Goal: Task Accomplishment & Management: Use online tool/utility

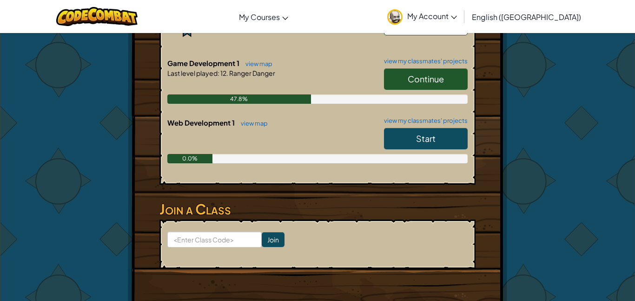
scroll to position [414, 0]
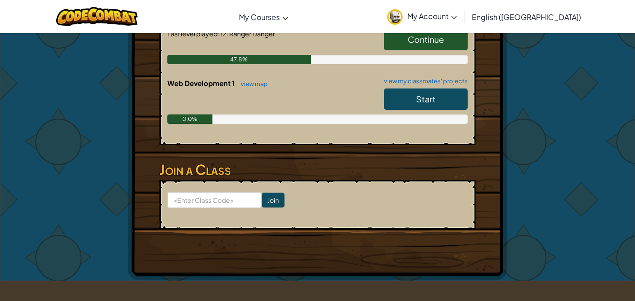
click at [433, 97] on span "Start" at bounding box center [426, 98] width 20 height 11
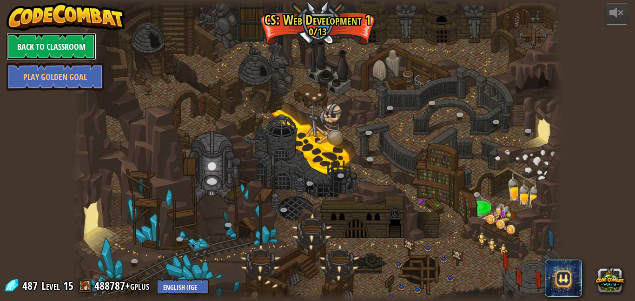
click at [52, 48] on link "Back to Classroom" at bounding box center [52, 47] width 90 height 28
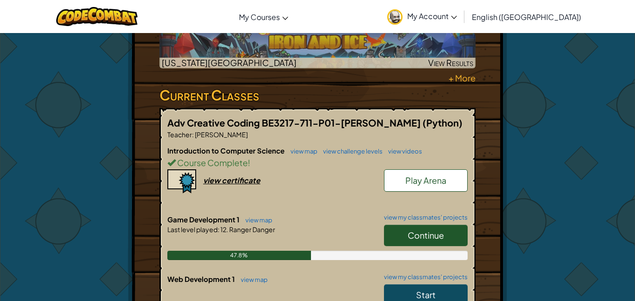
scroll to position [221, 0]
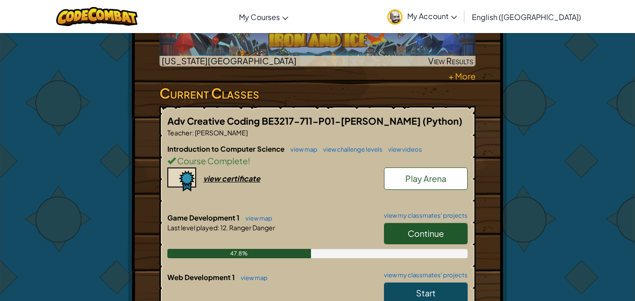
click at [438, 233] on span "Continue" at bounding box center [426, 233] width 36 height 11
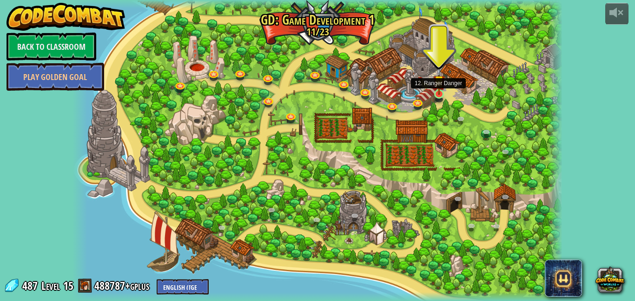
click at [440, 94] on img at bounding box center [439, 80] width 12 height 27
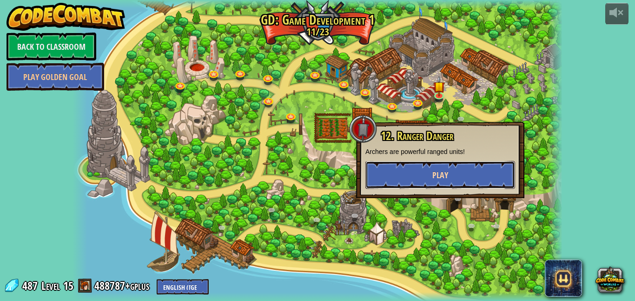
click at [441, 172] on span "Play" at bounding box center [440, 175] width 16 height 12
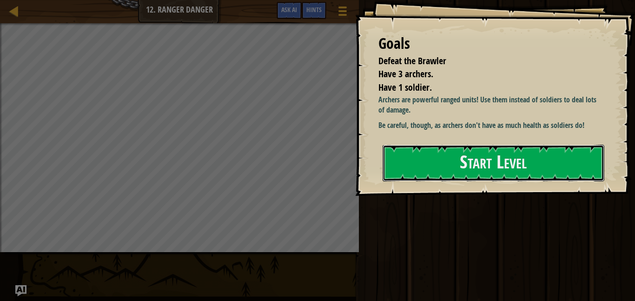
click at [441, 172] on button "Start Level" at bounding box center [493, 163] width 222 height 37
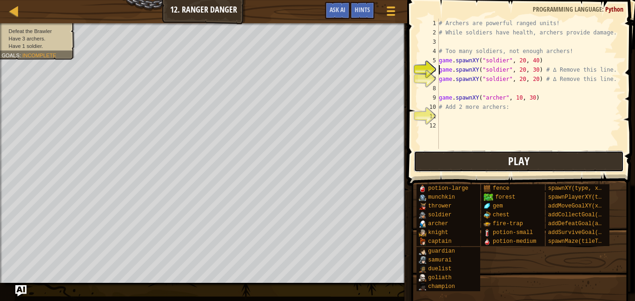
click at [481, 159] on button "Play" at bounding box center [519, 161] width 210 height 21
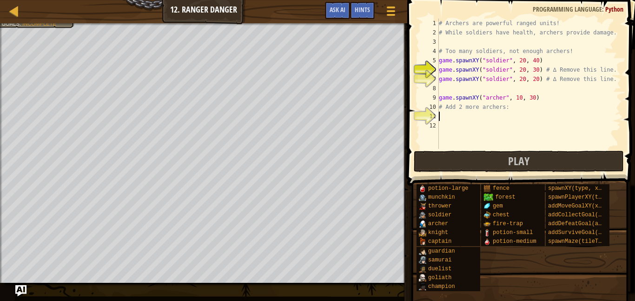
click at [445, 117] on div "# Archers are powerful ranged units! # While soldiers have health, archers prov…" at bounding box center [529, 93] width 184 height 149
drag, startPoint x: 440, startPoint y: 96, endPoint x: 569, endPoint y: 97, distance: 128.7
click at [569, 97] on div "# Archers are powerful ranged units! # While soldiers have health, archers prov…" at bounding box center [529, 93] width 184 height 149
type textarea "game.spawnXY("archer", 10, 30)"
click at [468, 118] on div "# Archers are powerful ranged units! # While soldiers have health, archers prov…" at bounding box center [529, 93] width 184 height 149
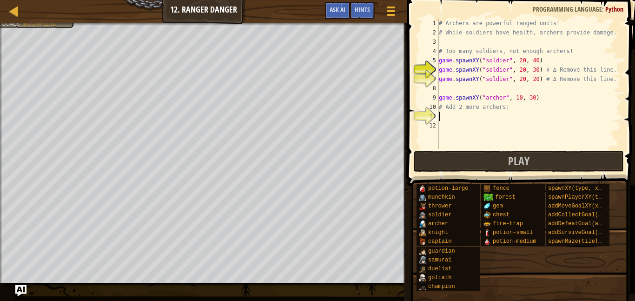
paste textarea "game.spawnXY("archer", 10, 30)"
type textarea "game.spawnXY("archer", 10, 30)"
click at [440, 125] on div "# Archers are powerful ranged units! # While soldiers have health, archers prov…" at bounding box center [529, 93] width 184 height 149
paste textarea "game.spawnXY("archer", 10, 30)"
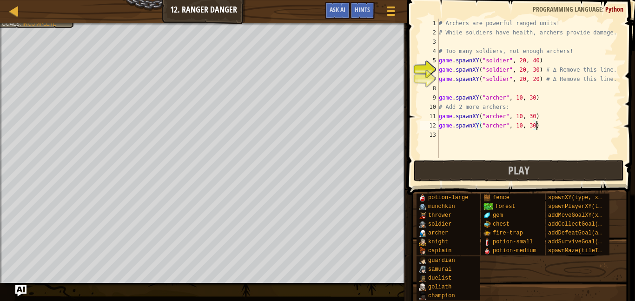
click at [520, 119] on div "# Archers are powerful ranged units! # While soldiers have health, archers prov…" at bounding box center [529, 98] width 184 height 158
click at [520, 127] on div "# Archers are powerful ranged units! # While soldiers have health, archers prov…" at bounding box center [529, 98] width 184 height 158
click at [537, 164] on button "Play" at bounding box center [519, 170] width 210 height 21
click at [569, 171] on button "Play" at bounding box center [519, 170] width 210 height 21
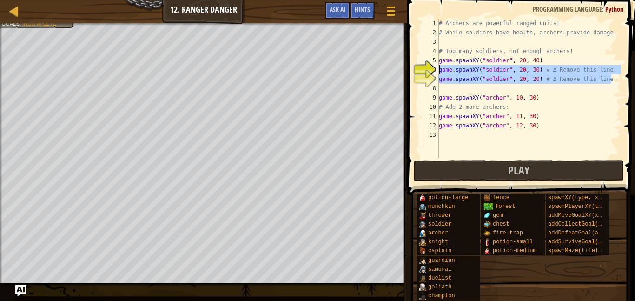
drag, startPoint x: 616, startPoint y: 81, endPoint x: 419, endPoint y: 69, distance: 197.9
click at [419, 69] on div "game.spawnXY("soldier", 20, 20) # ∆ Remove this line. 1 2 3 4 5 6 7 8 9 10 11 1…" at bounding box center [519, 88] width 203 height 139
type textarea "game.spawnXY("soldier", 20, 30) # ∆ Remove this line. game.spawnXY("soldier", 2…"
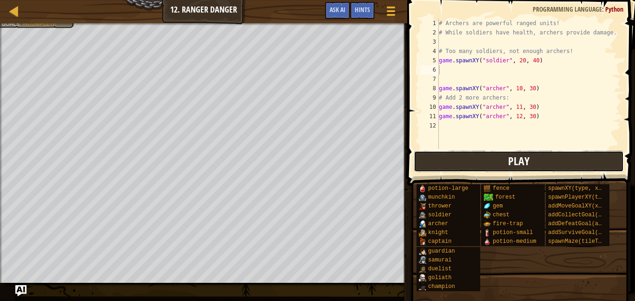
click at [566, 162] on button "Play" at bounding box center [519, 161] width 210 height 21
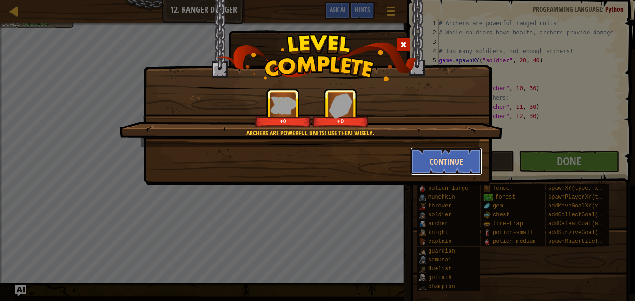
click at [481, 167] on button "Continue" at bounding box center [446, 161] width 72 height 28
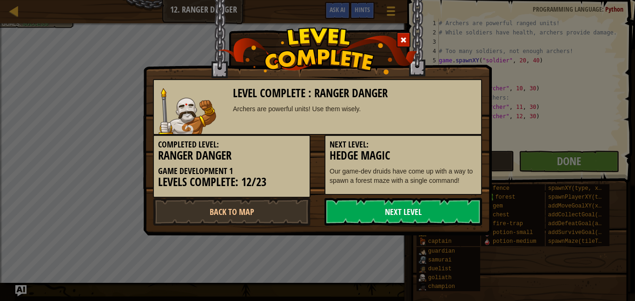
click at [406, 212] on link "Next Level" at bounding box center [403, 211] width 158 height 28
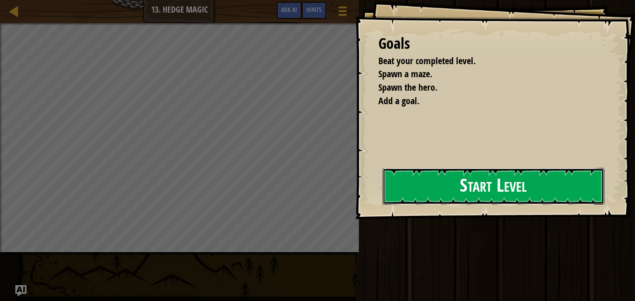
click at [461, 197] on button "Start Level" at bounding box center [493, 186] width 222 height 37
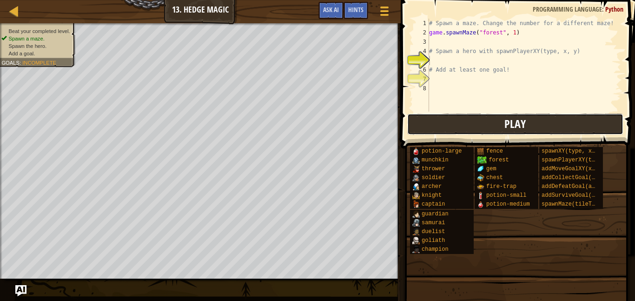
click at [445, 121] on button "Play" at bounding box center [515, 123] width 217 height 21
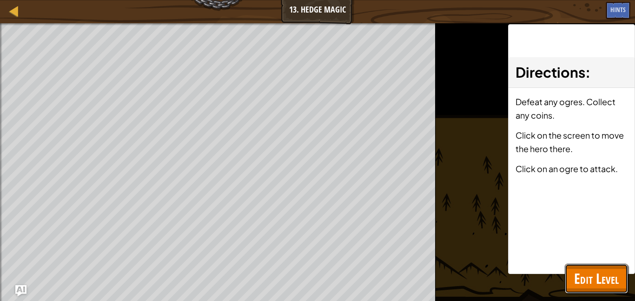
click at [584, 284] on span "Edit Level" at bounding box center [596, 278] width 45 height 19
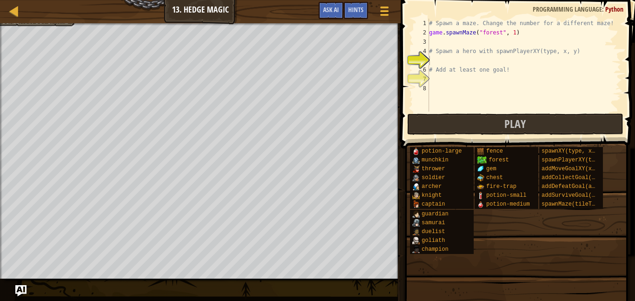
click at [434, 64] on div "# Spawn a maze. Change the number for a different maze! game . spawnMaze ( "for…" at bounding box center [524, 75] width 194 height 112
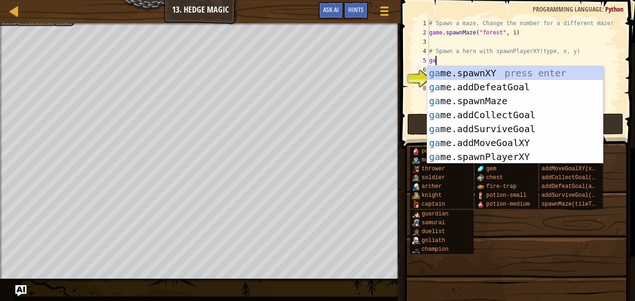
scroll to position [4, 1]
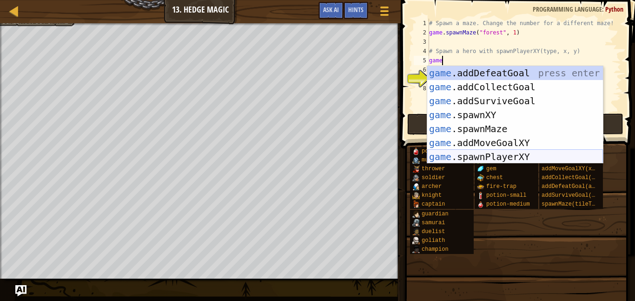
click at [479, 156] on div "game .addDefeatGoal press enter game .addCollectGoal press enter game .addSurvi…" at bounding box center [515, 128] width 176 height 125
type textarea "player = game.spawnPlayerXY("captain", 36, 30)"
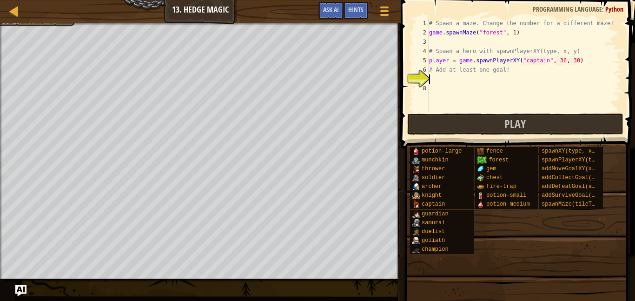
click at [439, 81] on div "# Spawn a maze. Change the number for a different maze! game . spawnMaze ( "for…" at bounding box center [524, 75] width 194 height 112
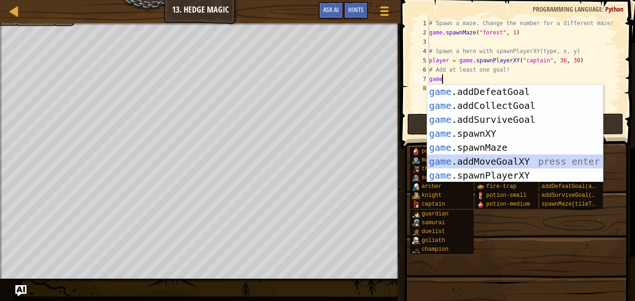
click at [510, 161] on div "game .addDefeatGoal press enter game .addCollectGoal press enter game .addSurvi…" at bounding box center [515, 147] width 176 height 125
type textarea "game.addMoveGoalXY(36, 30)"
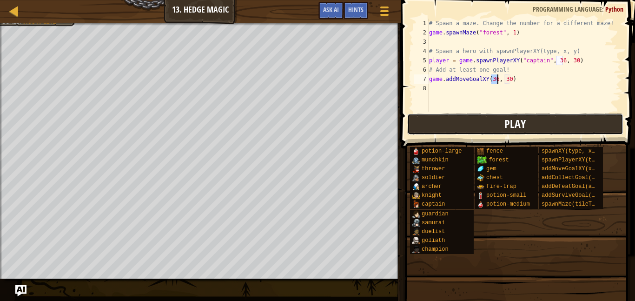
click at [469, 120] on button "Play" at bounding box center [515, 123] width 217 height 21
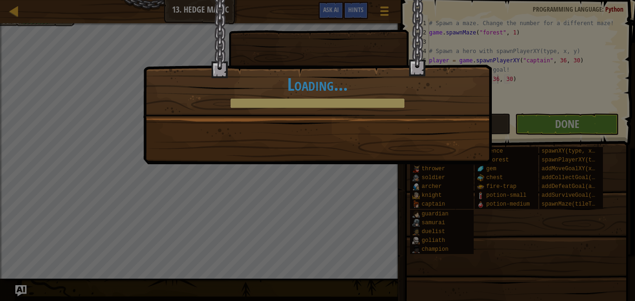
click at [562, 124] on div "Don't get lost amongst the [PERSON_NAME]! +0 +0 Continue Loading..." at bounding box center [317, 150] width 635 height 301
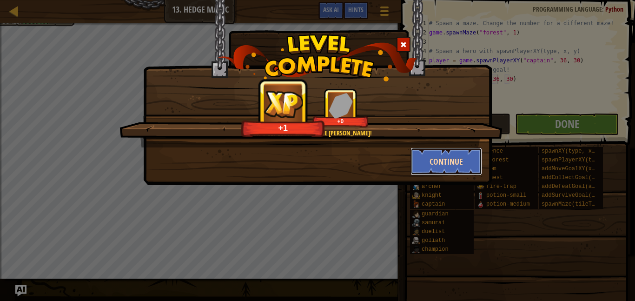
click at [447, 172] on button "Continue" at bounding box center [446, 161] width 72 height 28
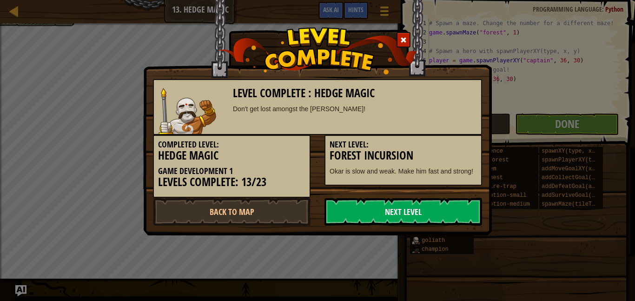
click at [421, 203] on link "Next Level" at bounding box center [403, 211] width 158 height 28
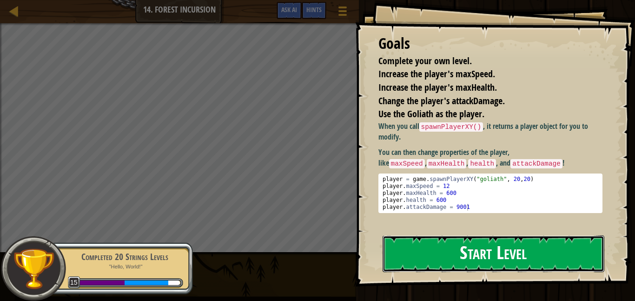
click at [420, 262] on button "Start Level" at bounding box center [493, 253] width 222 height 37
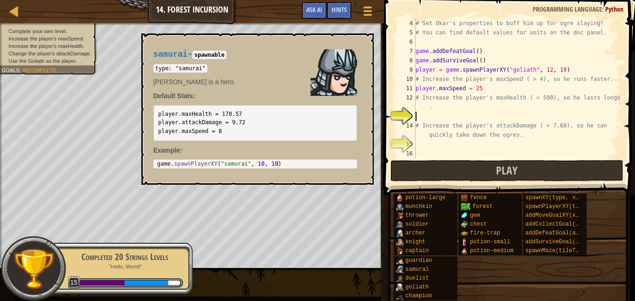
scroll to position [37, 0]
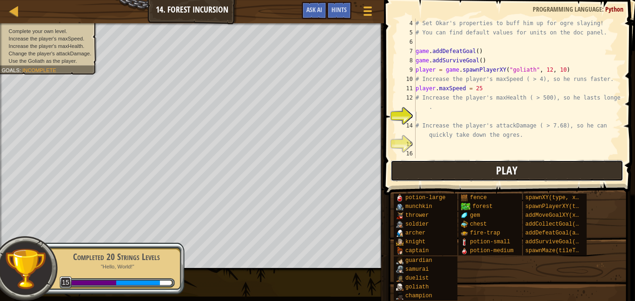
click at [510, 168] on span "Play" at bounding box center [506, 170] width 21 height 15
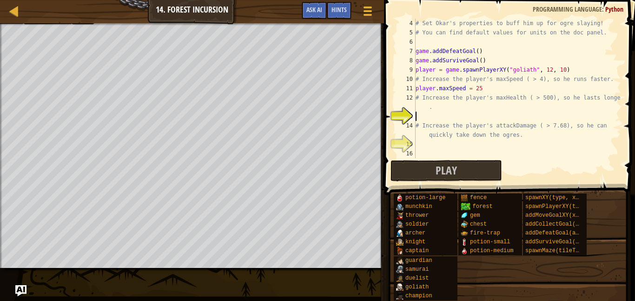
click at [432, 113] on div "# Set Okar's properties to buff him up for ogre slaying! # You can find default…" at bounding box center [517, 98] width 207 height 158
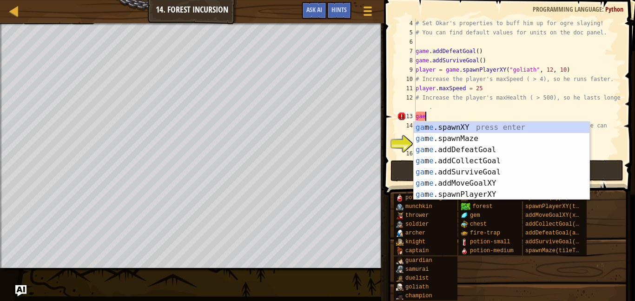
scroll to position [4, 0]
type textarea "g"
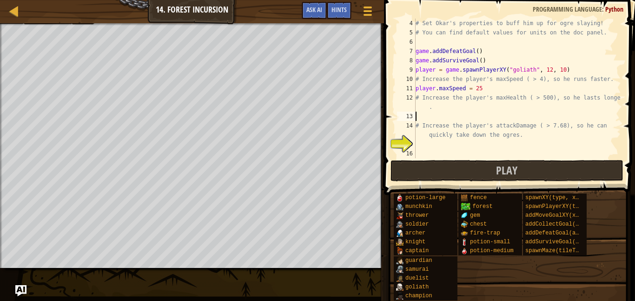
type textarea "# Increase the player's maxHealth ( > 500), so he lasts longer."
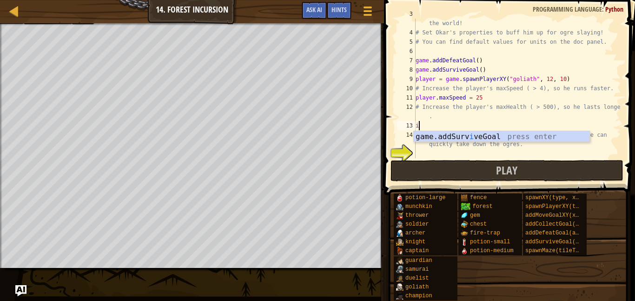
scroll to position [4, 0]
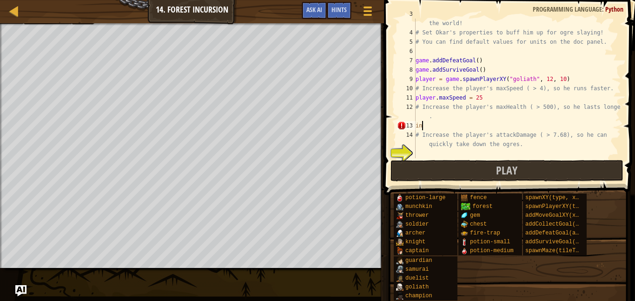
type textarea "i"
click at [424, 145] on div "# Fortunately, as a game developer, you have full control over the world! # Set…" at bounding box center [517, 92] width 207 height 167
type textarea "# Increase the player's attackDamage ( > 7.68), so he can quickly take down the…"
click at [530, 151] on div "# Fortunately, as a game developer, you have full control over the world! # Set…" at bounding box center [517, 92] width 207 height 167
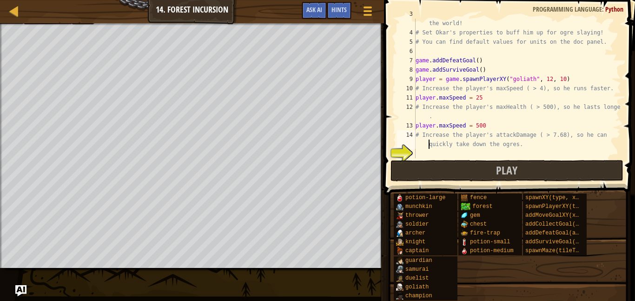
scroll to position [4, 0]
click at [523, 145] on div "# Fortunately, as a game developer, you have full control over the world! # Set…" at bounding box center [517, 92] width 207 height 167
type textarea "# Increase the player's attackDamage ( > 7.68), so he can quickly take down the…"
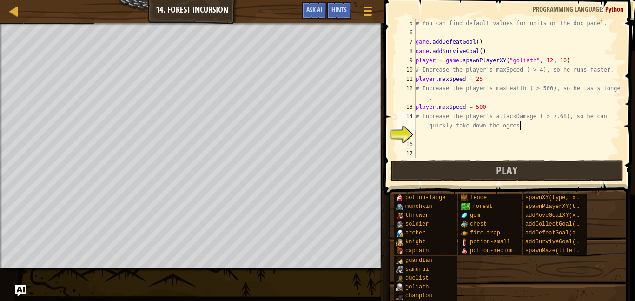
scroll to position [46, 0]
click at [430, 141] on div "# Set Okar's properties to buff him up for ogre slaying! # You can find default…" at bounding box center [517, 89] width 207 height 158
click at [441, 170] on button "Play" at bounding box center [506, 170] width 233 height 21
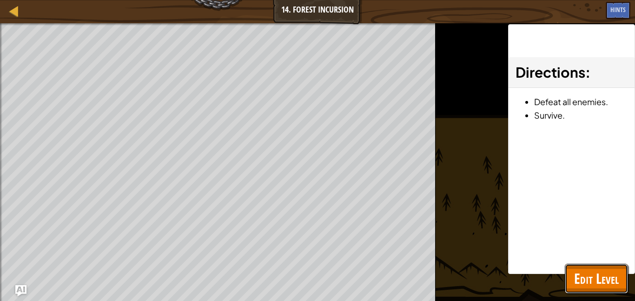
click at [596, 267] on button "Edit Level" at bounding box center [596, 278] width 63 height 30
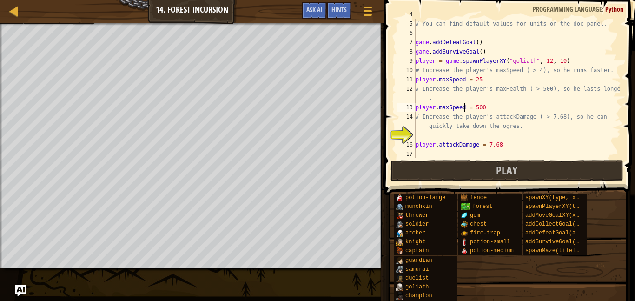
click at [463, 110] on div "# Set Okar's properties to buff him up for ogre slaying! # You can find default…" at bounding box center [517, 89] width 207 height 158
click at [603, 169] on button "Play" at bounding box center [506, 170] width 233 height 21
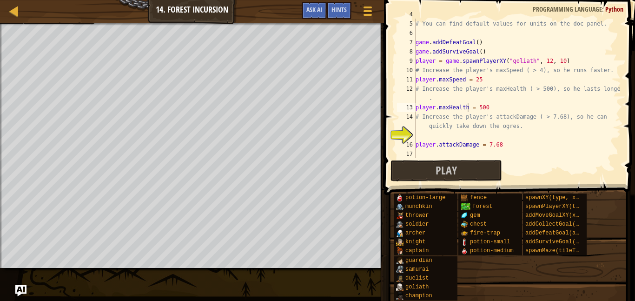
click at [491, 108] on div "# Set Okar's properties to buff him up for ogre slaying! # You can find default…" at bounding box center [517, 89] width 207 height 158
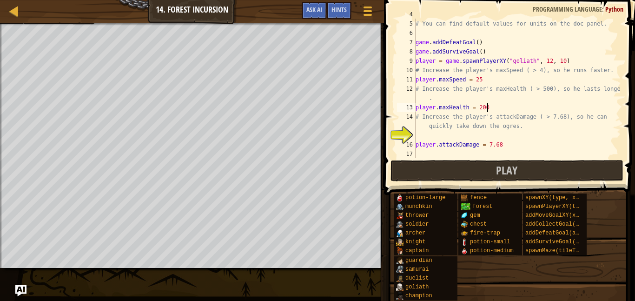
scroll to position [4, 10]
click at [501, 145] on div "# Set Okar's properties to buff him up for ogre slaying! # You can find default…" at bounding box center [517, 89] width 207 height 158
type textarea "player.attackDamage = 99"
click at [525, 182] on span at bounding box center [510, 84] width 258 height 222
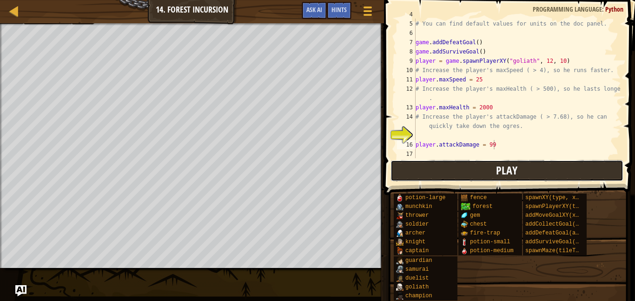
click at [506, 172] on span "Play" at bounding box center [506, 170] width 21 height 15
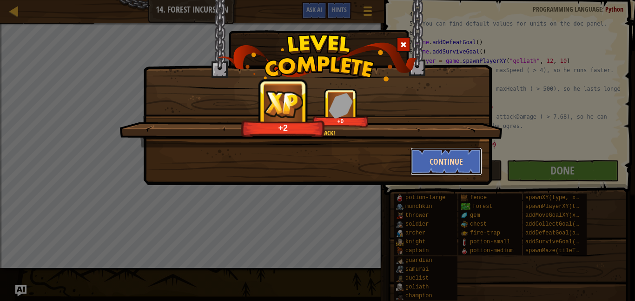
click at [451, 154] on button "Continue" at bounding box center [446, 161] width 72 height 28
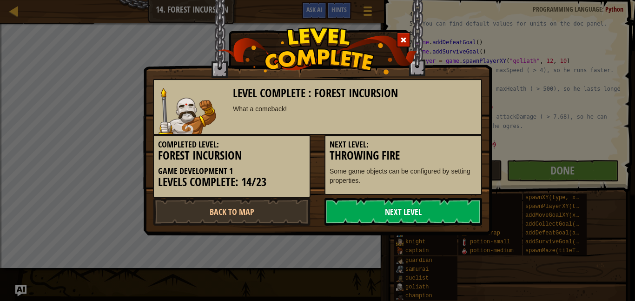
click at [460, 221] on link "Next Level" at bounding box center [403, 211] width 158 height 28
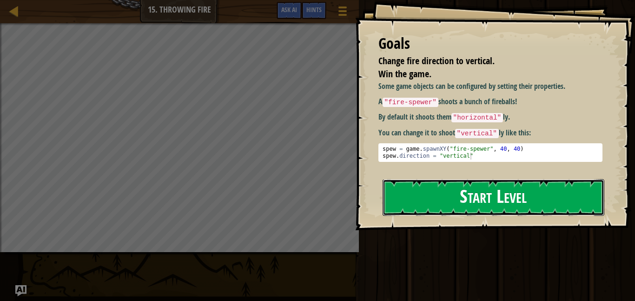
click at [467, 184] on button "Start Level" at bounding box center [493, 197] width 222 height 37
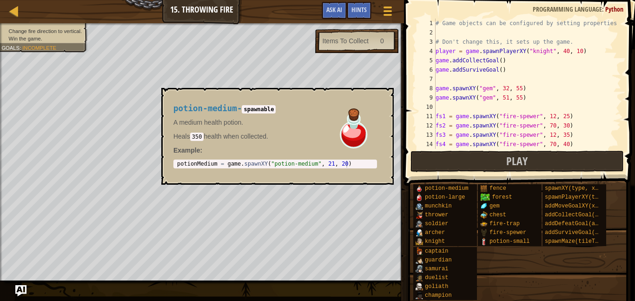
scroll to position [84, 0]
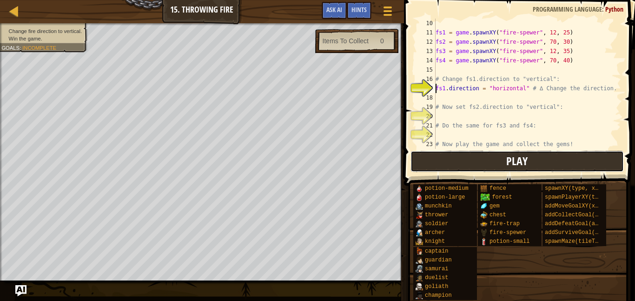
click at [517, 153] on span "Play" at bounding box center [516, 160] width 21 height 15
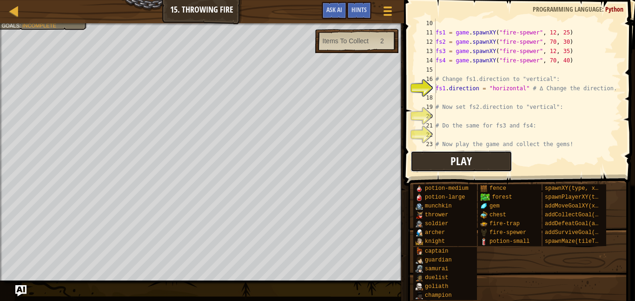
click at [468, 160] on span "Play" at bounding box center [460, 160] width 21 height 15
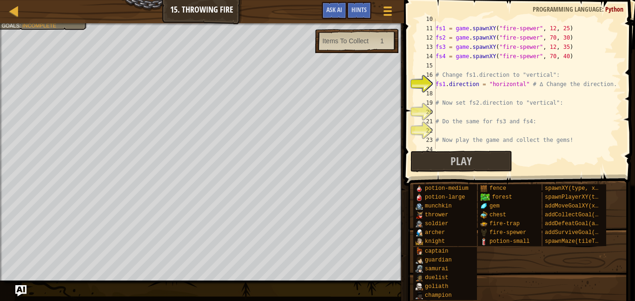
scroll to position [93, 0]
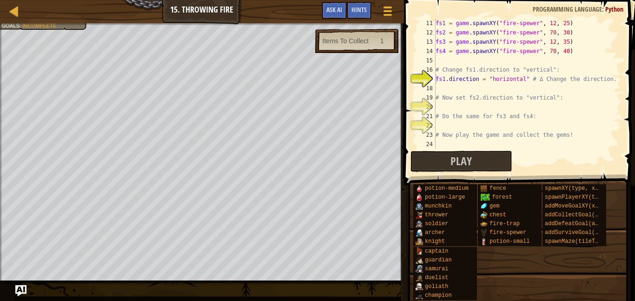
click at [441, 108] on div "fs1 = game . spawnXY ( "fire-spewer" , 12 , 25 ) fs2 = game . spawnXY ( "fire-s…" at bounding box center [527, 93] width 187 height 149
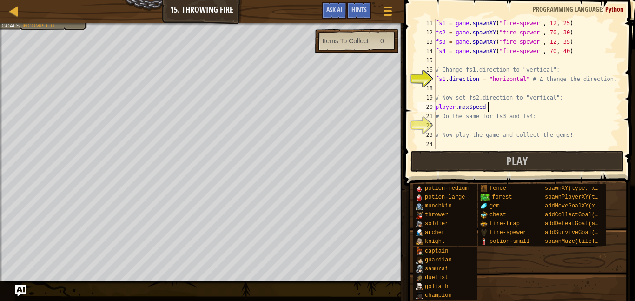
scroll to position [4, 7]
type textarea "player.maxSpeed = 26"
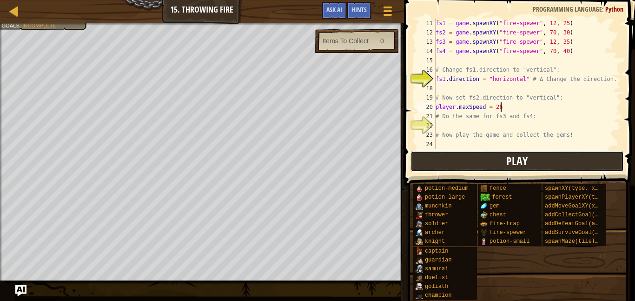
click at [494, 167] on button "Play" at bounding box center [516, 161] width 213 height 21
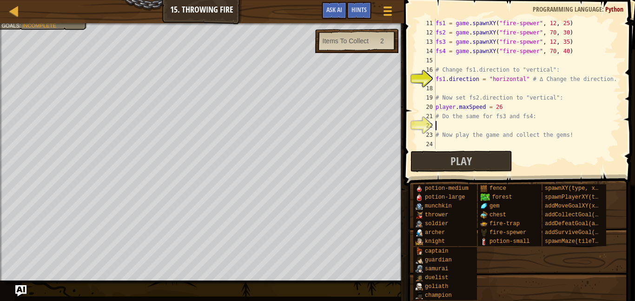
click at [446, 128] on div "fs1 = game . spawnXY ( "fire-spewer" , 12 , 25 ) fs2 = game . spawnXY ( "fire-s…" at bounding box center [527, 93] width 187 height 149
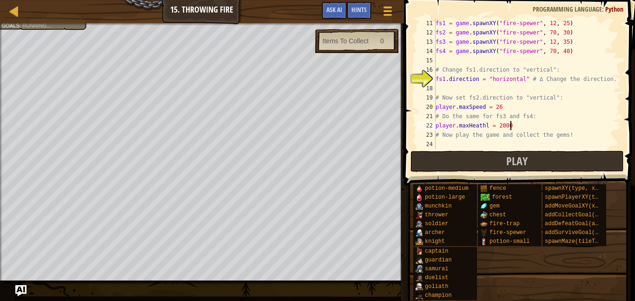
scroll to position [4, 10]
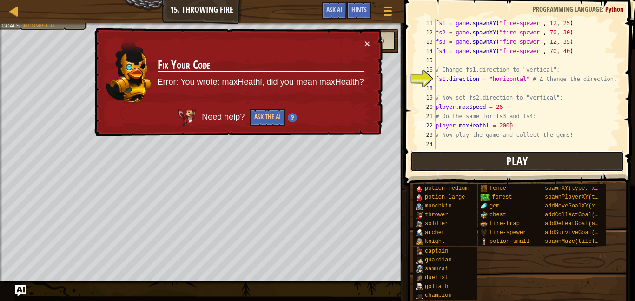
click at [465, 169] on button "Play" at bounding box center [516, 161] width 213 height 21
click at [366, 44] on button "×" at bounding box center [367, 44] width 6 height 10
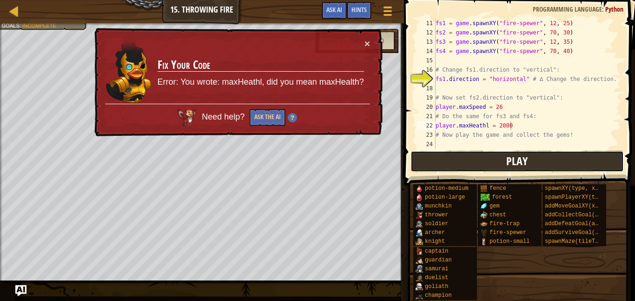
click at [467, 162] on button "Play" at bounding box center [516, 161] width 213 height 21
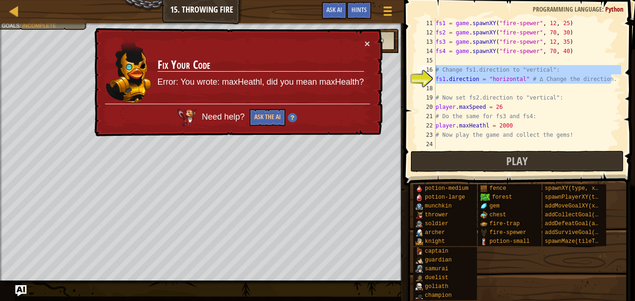
click at [390, 72] on div "Map Game Development 1 15. Throwing Fire Game Menu Done Hints Ask AI 1 הההההההה…" at bounding box center [317, 150] width 635 height 301
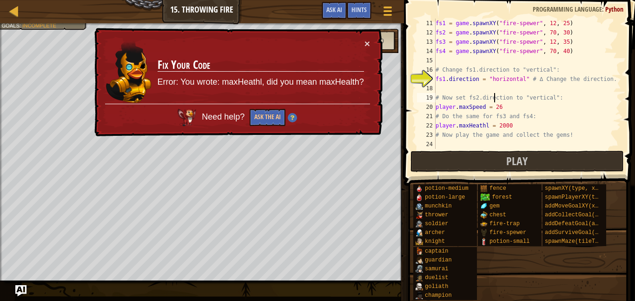
click at [494, 93] on div "fs1 = game . spawnXY ( "fire-spewer" , 12 , 25 ) fs2 = game . spawnXY ( "fire-s…" at bounding box center [527, 93] width 187 height 149
drag, startPoint x: 611, startPoint y: 79, endPoint x: 429, endPoint y: 75, distance: 182.2
click at [429, 75] on div "# Now set fs2.direction to "vertical": 11 12 13 14 15 16 17 18 19 20 21 22 23 2…" at bounding box center [518, 84] width 206 height 130
type textarea "fs1.direction = "horizontal" # ∆ Change the direction."
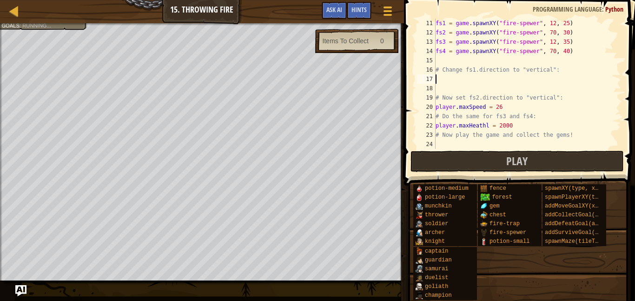
scroll to position [4, 0]
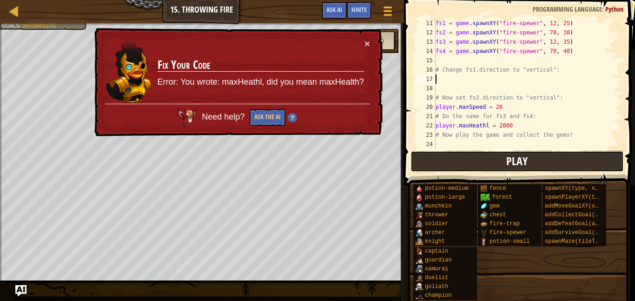
click at [538, 151] on button "Play" at bounding box center [516, 161] width 213 height 21
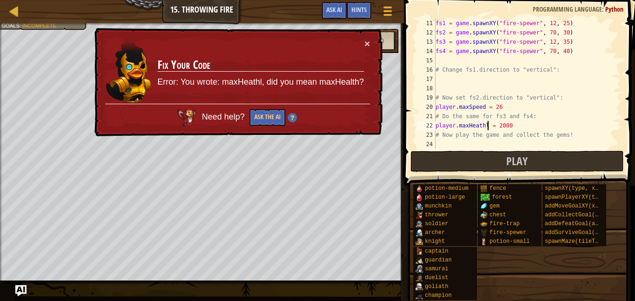
click at [487, 126] on div "fs1 = game . spawnXY ( "fire-spewer" , 12 , 25 ) fs2 = game . spawnXY ( "fire-s…" at bounding box center [527, 93] width 187 height 149
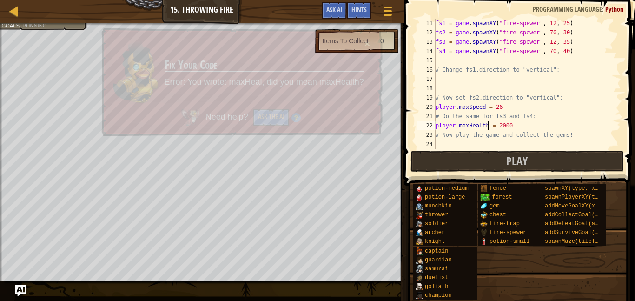
scroll to position [4, 7]
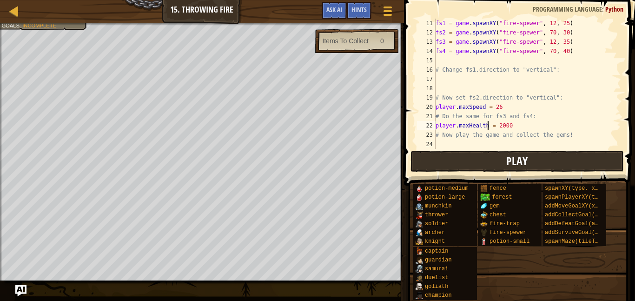
type textarea "player.maxHealth = 2000"
click at [522, 162] on span "Play" at bounding box center [516, 160] width 21 height 15
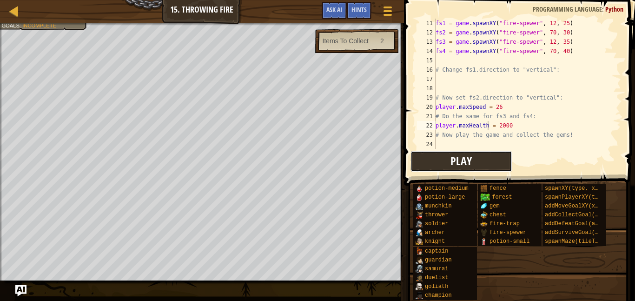
click at [487, 163] on button "Play" at bounding box center [461, 161] width 102 height 21
click at [486, 170] on button "Play" at bounding box center [461, 161] width 102 height 21
click at [483, 168] on button "Play" at bounding box center [461, 161] width 102 height 21
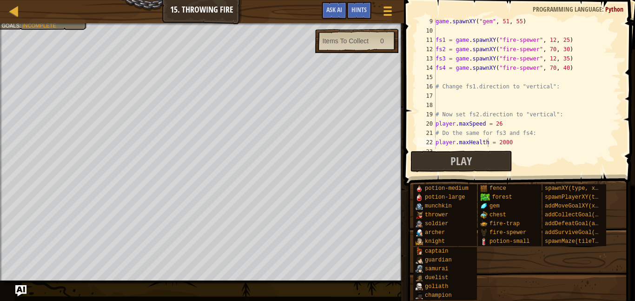
scroll to position [77, 0]
click at [467, 98] on div "game . spawnXY ( "gem" , 51 , 55 ) fs1 = game . spawnXY ( "fire-spewer" , 12 , …" at bounding box center [527, 90] width 187 height 149
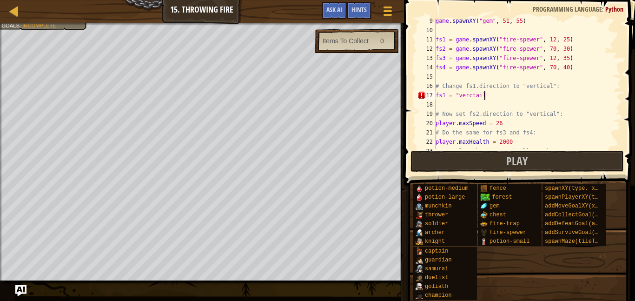
scroll to position [4, 7]
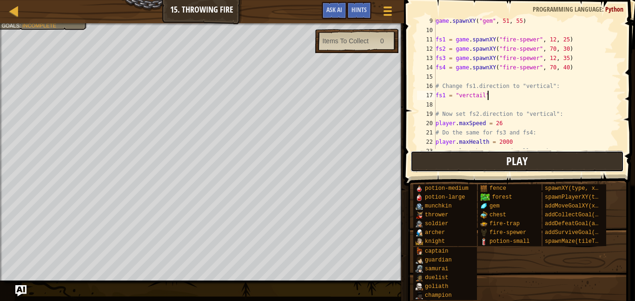
click at [490, 155] on button "Play" at bounding box center [516, 161] width 213 height 21
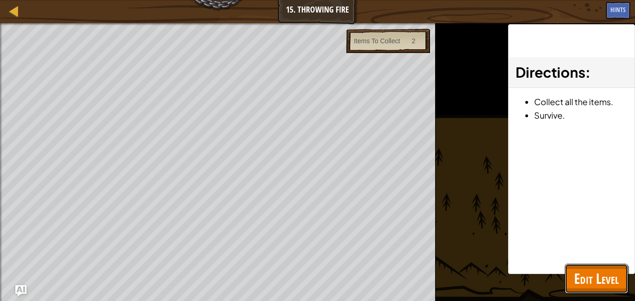
click at [594, 283] on span "Edit Level" at bounding box center [596, 278] width 45 height 19
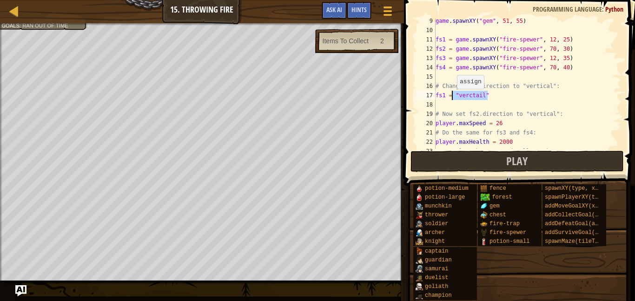
drag, startPoint x: 490, startPoint y: 95, endPoint x: 452, endPoint y: 95, distance: 37.6
click at [452, 95] on div "game . spawnXY ( "gem" , 51 , 55 ) fs1 = game . spawnXY ( "fire-spewer" , 12 , …" at bounding box center [527, 90] width 187 height 149
type textarea "fs1.direction = "vertical""
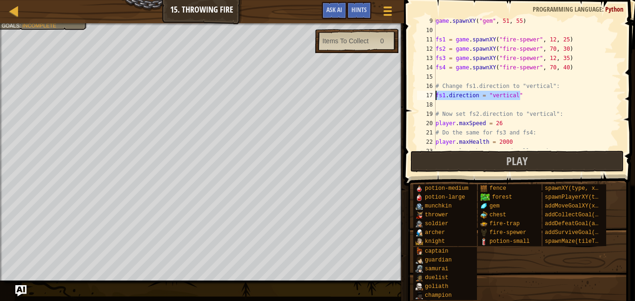
drag, startPoint x: 522, startPoint y: 93, endPoint x: 414, endPoint y: 92, distance: 107.8
click at [414, 92] on div "fs1.direction = "vertical" 9 10 11 12 13 14 15 16 17 18 19 20 21 22 23 24 game …" at bounding box center [518, 111] width 234 height 213
click at [441, 103] on div "game . spawnXY ( "gem" , 51 , 55 ) fs1 = game . spawnXY ( "fire-spewer" , 12 , …" at bounding box center [527, 90] width 187 height 149
paste textarea "fs1.direction = "vertical""
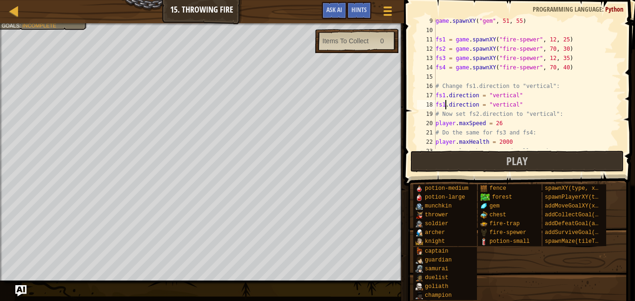
click at [445, 105] on div "game . spawnXY ( "gem" , 51 , 55 ) fs1 = game . spawnXY ( "fire-spewer" , 12 , …" at bounding box center [527, 90] width 187 height 149
type textarea "fs2.direction = "vertical""
click at [523, 103] on div "game . spawnXY ( "gem" , 51 , 55 ) fs1 = game . spawnXY ( "fire-spewer" , 12 , …" at bounding box center [527, 90] width 187 height 149
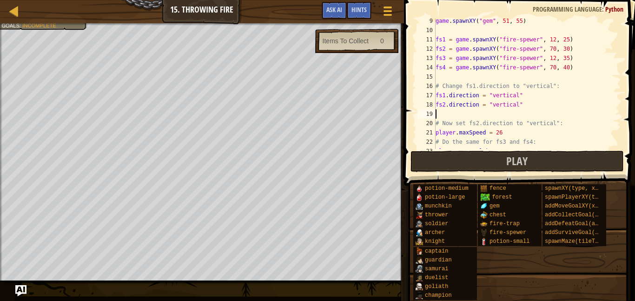
paste textarea "fs1.direction = "vertical""
type textarea "fs1.direction = "vertical""
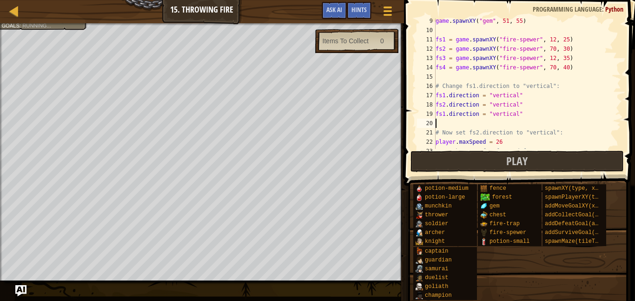
paste textarea "fs1.direction = "vertical""
click at [444, 116] on div "game . spawnXY ( "gem" , 51 , 55 ) fs1 = game . spawnXY ( "fire-spewer" , 12 , …" at bounding box center [527, 90] width 187 height 149
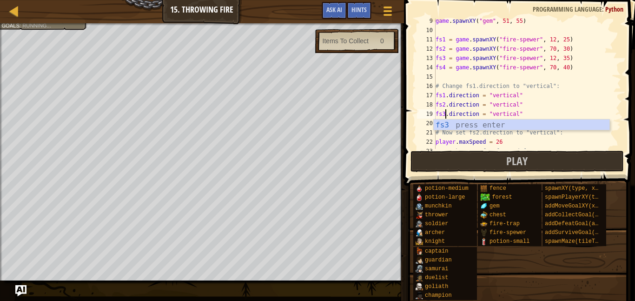
scroll to position [4, 1]
click at [579, 100] on div "game . spawnXY ( "gem" , 51 , 55 ) fs1 = game . spawnXY ( "fire-spewer" , 12 , …" at bounding box center [527, 90] width 187 height 149
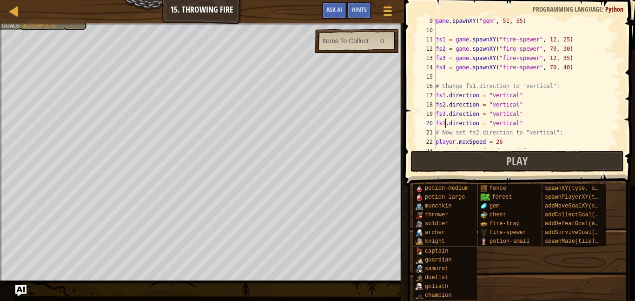
click at [445, 125] on div "game . spawnXY ( "gem" , 51 , 55 ) fs1 = game . spawnXY ( "fire-spewer" , 12 , …" at bounding box center [527, 90] width 187 height 149
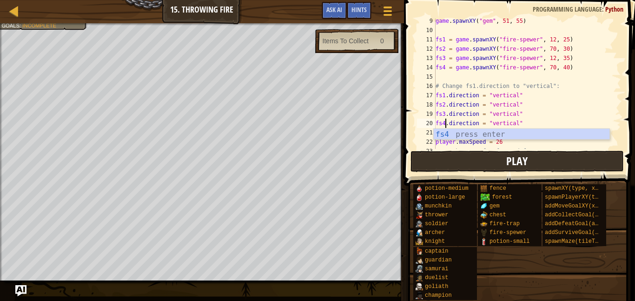
type textarea "fs4.direction = "vertical""
click at [489, 162] on button "Play" at bounding box center [516, 161] width 213 height 21
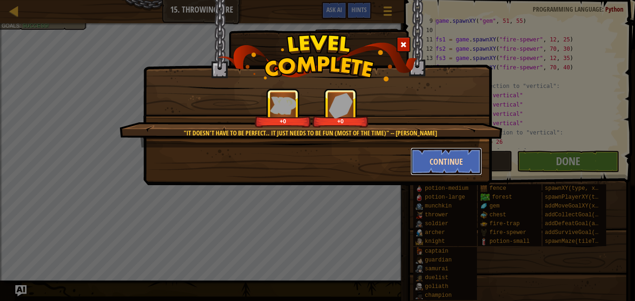
click at [443, 158] on button "Continue" at bounding box center [446, 161] width 72 height 28
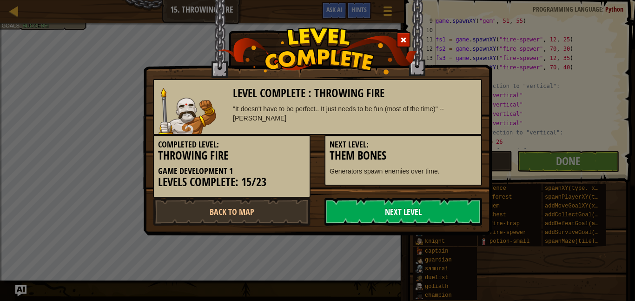
click at [465, 204] on link "Next Level" at bounding box center [403, 211] width 158 height 28
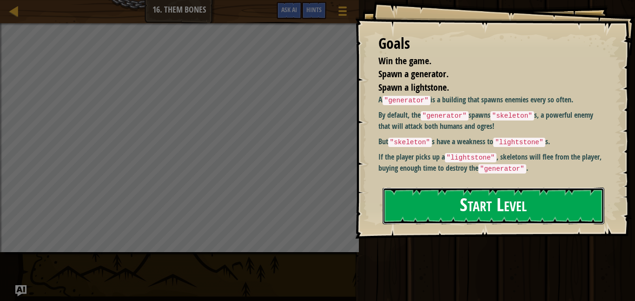
click at [480, 204] on button "Start Level" at bounding box center [493, 205] width 222 height 37
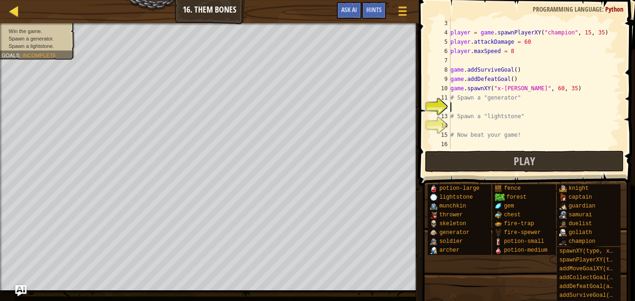
scroll to position [19, 0]
click at [15, 13] on div at bounding box center [14, 11] width 12 height 12
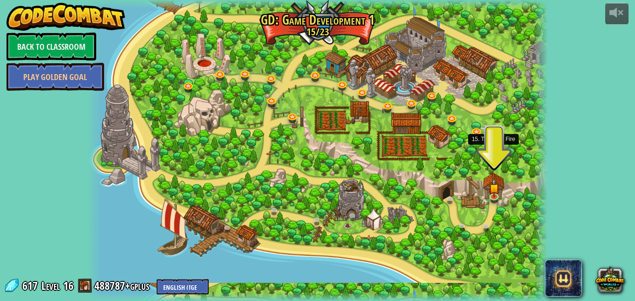
click at [495, 155] on link at bounding box center [495, 151] width 19 height 19
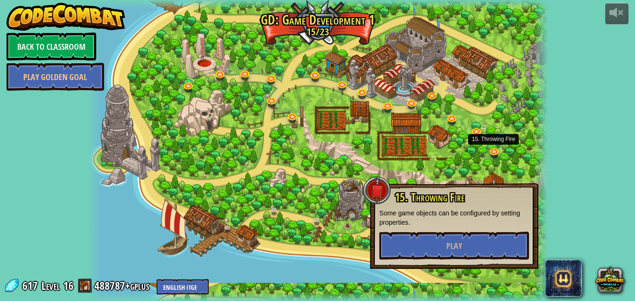
click at [482, 230] on div "15. Throwing Fire Some game objects can be configured by setting properties. Pl…" at bounding box center [454, 225] width 150 height 68
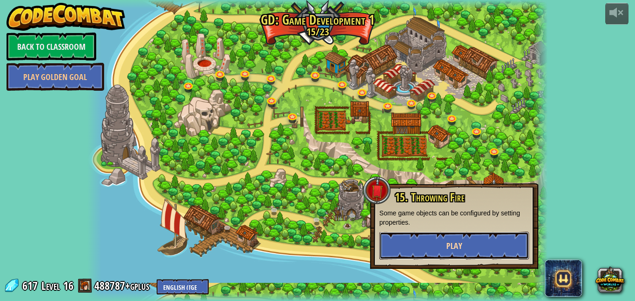
click at [482, 255] on button "Play" at bounding box center [454, 245] width 150 height 28
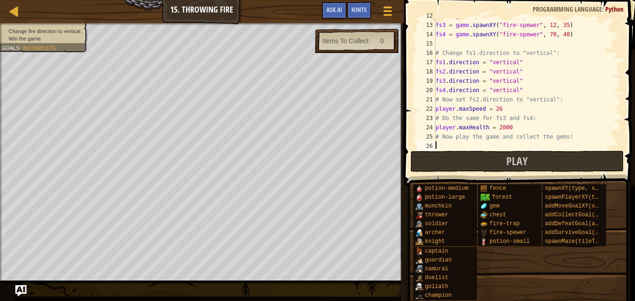
scroll to position [112, 0]
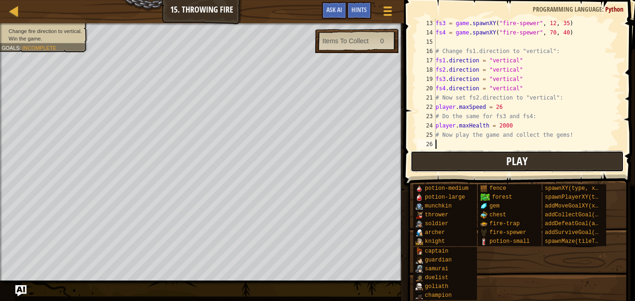
click at [529, 155] on button "Play" at bounding box center [516, 161] width 213 height 21
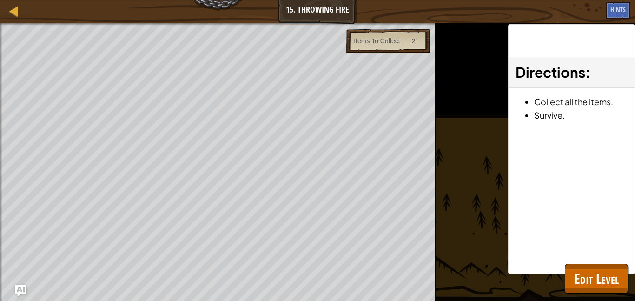
click at [598, 300] on div "Change fire direction to vertical. Win the game. Goals : Ran out of time Items …" at bounding box center [317, 161] width 635 height 277
click at [597, 286] on span "Edit Level" at bounding box center [596, 278] width 45 height 19
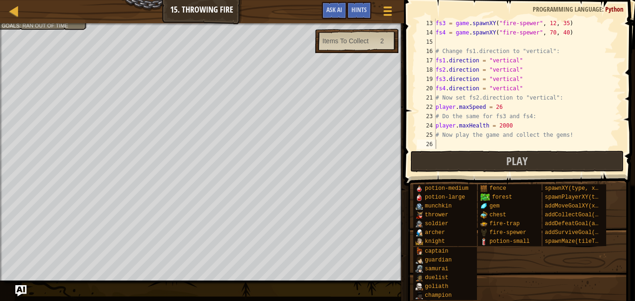
click at [597, 286] on div "potion-medium potion-large munchkin thrower soldier [PERSON_NAME] [PERSON_NAME]…" at bounding box center [521, 242] width 216 height 117
click at [15, 12] on div at bounding box center [14, 11] width 12 height 12
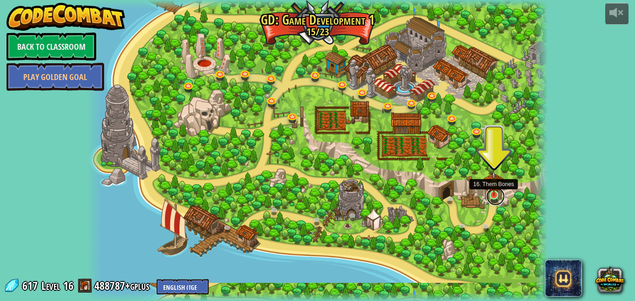
click at [491, 197] on link at bounding box center [495, 196] width 19 height 19
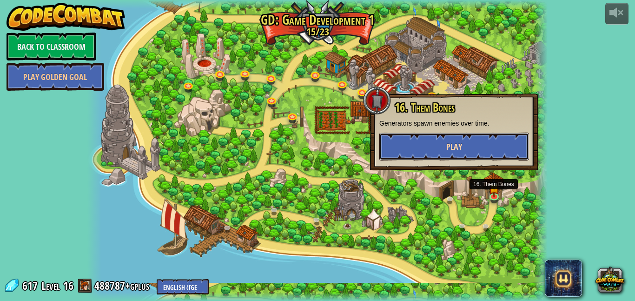
click at [415, 147] on button "Play" at bounding box center [454, 146] width 150 height 28
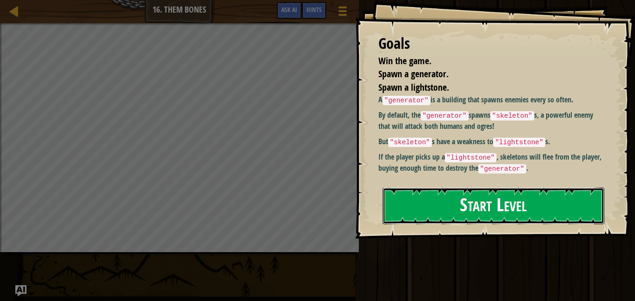
click at [479, 197] on button "Start Level" at bounding box center [493, 205] width 222 height 37
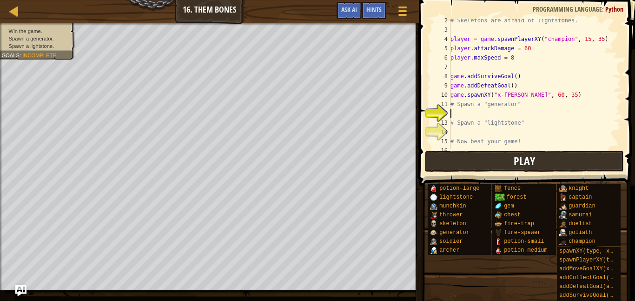
scroll to position [19, 0]
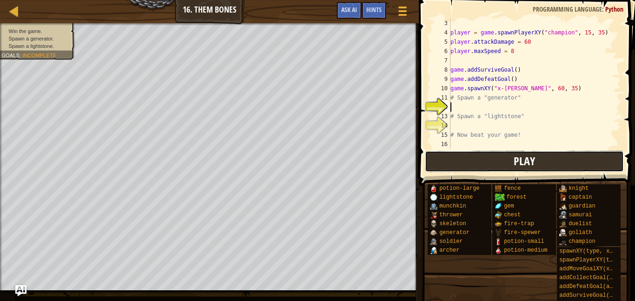
click at [468, 163] on button "Play" at bounding box center [524, 161] width 199 height 21
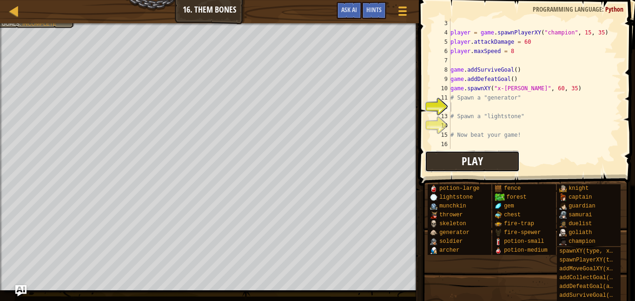
click at [456, 162] on button "Play" at bounding box center [472, 161] width 95 height 21
click at [465, 107] on div "player = game . spawnPlayerXY ( "champion" , 15 , 35 ) player . attackDamage = …" at bounding box center [534, 93] width 172 height 149
type textarea "S"
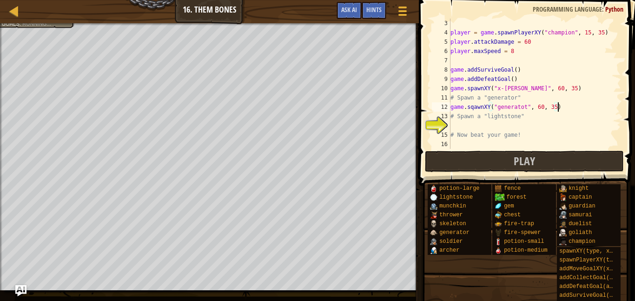
scroll to position [4, 15]
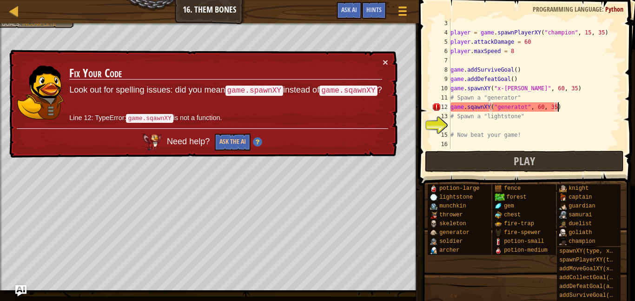
click at [473, 111] on div "player = game . spawnPlayerXY ( "champion" , 15 , 35 ) player . attackDamage = …" at bounding box center [534, 93] width 172 height 149
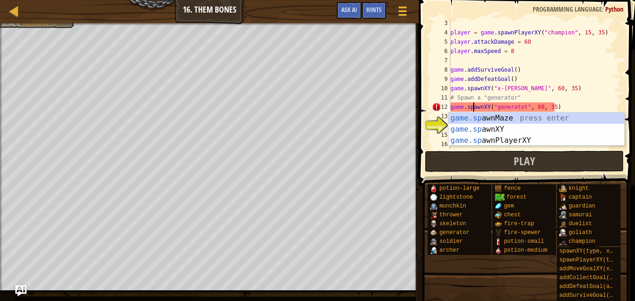
scroll to position [4, 4]
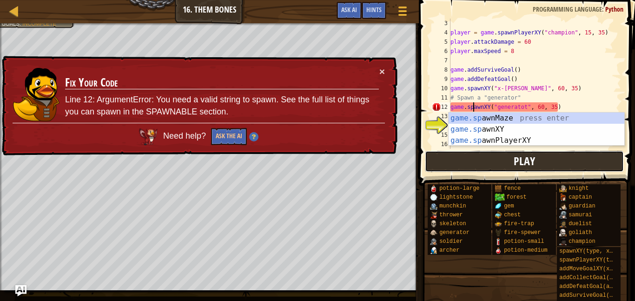
click at [523, 158] on span "Play" at bounding box center [523, 160] width 21 height 15
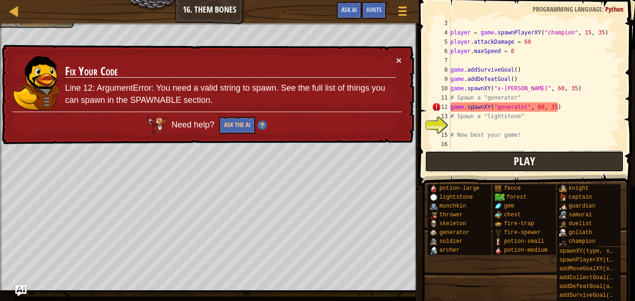
click at [523, 158] on span "Play" at bounding box center [523, 160] width 21 height 15
click at [475, 55] on div "player = game . spawnPlayerXY ( "champion" , 15 , 35 ) player . attackDamage = …" at bounding box center [534, 93] width 172 height 149
click at [494, 87] on div "player = game . spawnPlayerXY ( "champion" , 15 , 35 ) player . attackDamage = …" at bounding box center [534, 93] width 172 height 149
click at [494, 88] on div "player = game . spawnPlayerXY ( "champion" , 15 , 35 ) player . attackDamage = …" at bounding box center [534, 93] width 172 height 149
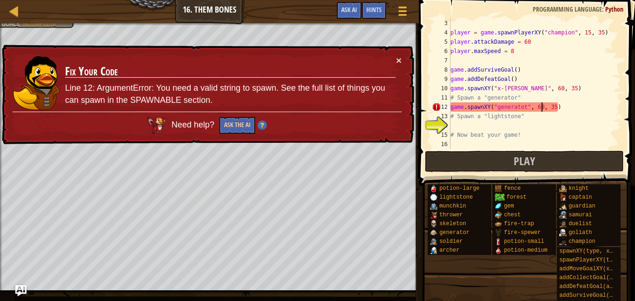
click at [540, 107] on div "player = game . spawnPlayerXY ( "champion" , 15 , 35 ) player . attackDamage = …" at bounding box center [534, 93] width 172 height 149
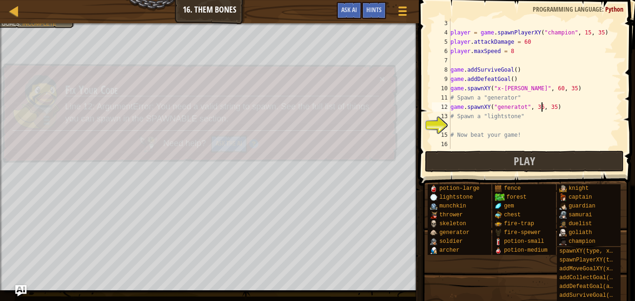
scroll to position [4, 13]
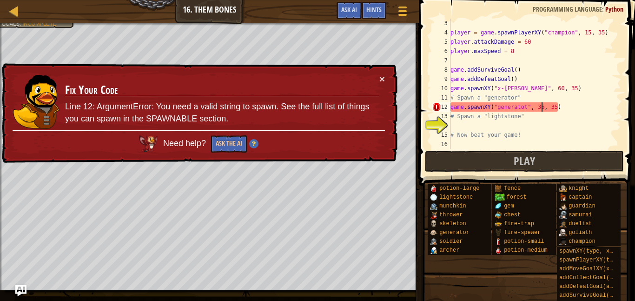
click at [554, 106] on div "player = game . spawnPlayerXY ( "champion" , 15 , 35 ) player . attackDamage = …" at bounding box center [534, 93] width 172 height 149
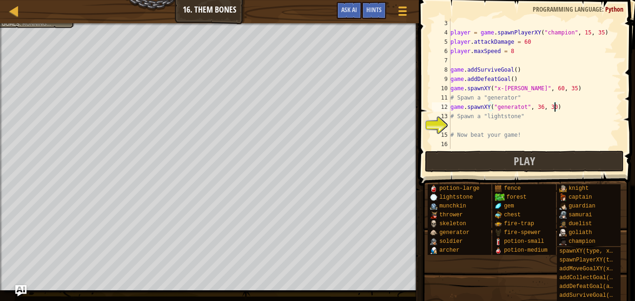
scroll to position [4, 15]
click at [524, 107] on div "player = game . spawnPlayerXY ( "champion" , 15 , 35 ) player . attackDamage = …" at bounding box center [534, 93] width 172 height 149
type textarea "game.spawnXY("generator", 36, 30)"
click at [537, 166] on button "Play" at bounding box center [524, 161] width 199 height 21
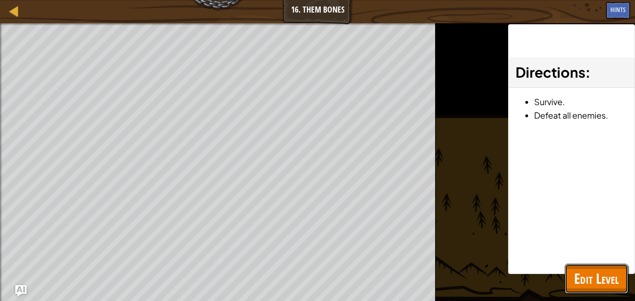
click at [576, 284] on span "Edit Level" at bounding box center [596, 278] width 45 height 19
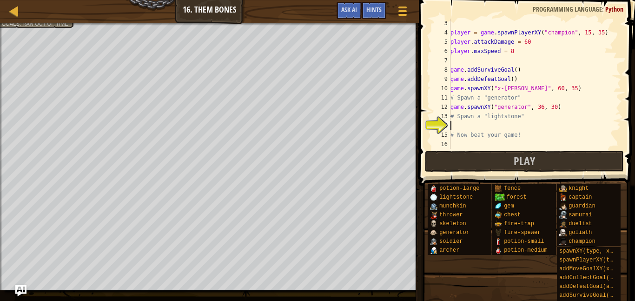
click at [479, 126] on div "player = game . spawnPlayerXY ( "champion" , 15 , 35 ) player . attackDamage = …" at bounding box center [534, 93] width 172 height 149
drag, startPoint x: 451, startPoint y: 104, endPoint x: 567, endPoint y: 106, distance: 116.2
click at [567, 106] on div "player = game . spawnPlayerXY ( "champion" , 15 , 35 ) player . attackDamage = …" at bounding box center [534, 93] width 172 height 149
type textarea "game.spawnXY("generator", 36, 30)"
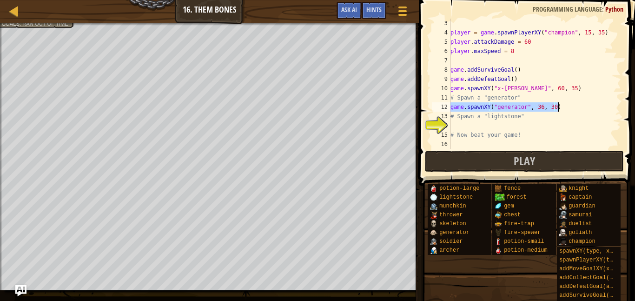
click at [503, 126] on div "player = game . spawnPlayerXY ( "champion" , 15 , 35 ) player . attackDamage = …" at bounding box center [534, 93] width 172 height 149
paste textarea "game.spawnXY("generator", 36, 30)"
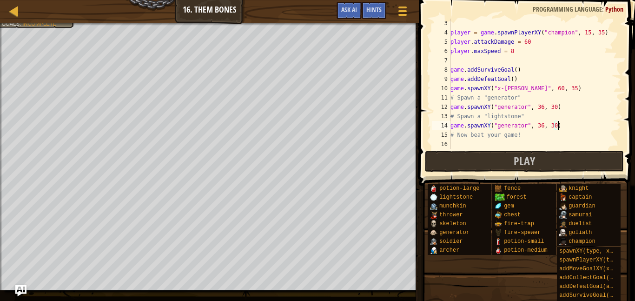
paste textarea "game.spawnXY("generator", 36, 30)"
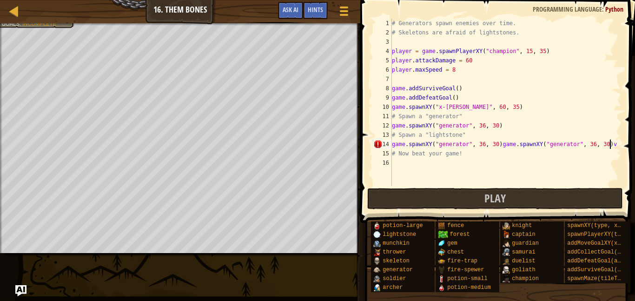
click at [515, 144] on div "# Generators spawn enemies over time. # Skeletons are afraid of lightstones. pl…" at bounding box center [505, 112] width 231 height 186
click at [500, 145] on div "# Generators spawn enemies over time. # Skeletons are afraid of lightstones. pl…" at bounding box center [505, 112] width 231 height 186
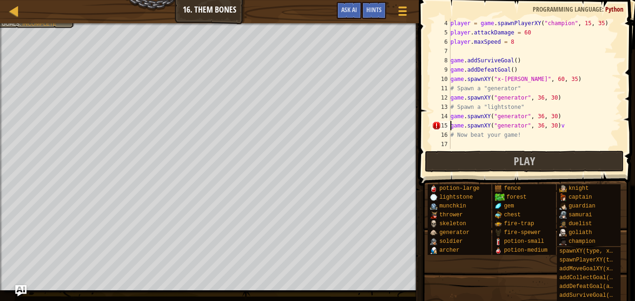
scroll to position [28, 0]
click at [564, 127] on div "player = game . spawnPlayerXY ( "champion" , 15 , 35 ) player . attackDamage = …" at bounding box center [534, 93] width 172 height 149
type textarea "game.spawnXY("generator", 36, 30)"
paste textarea "game.spawnXY("generator", 36, 30)"
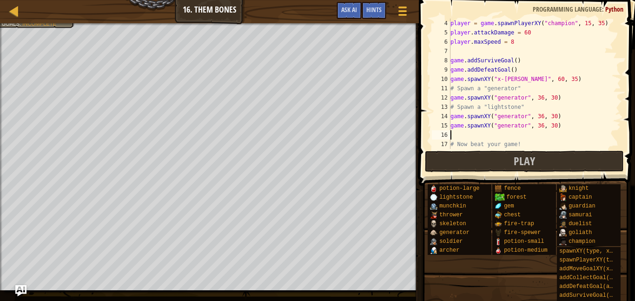
type textarea "game.spawnXY("generator", 36, 30)"
paste textarea "game.spawnXY("generator", 36, 30)"
click at [553, 117] on div "player = game . spawnPlayerXY ( "champion" , 15 , 35 ) player . attackDamage = …" at bounding box center [534, 93] width 172 height 149
drag, startPoint x: 523, startPoint y: 117, endPoint x: 517, endPoint y: 118, distance: 6.8
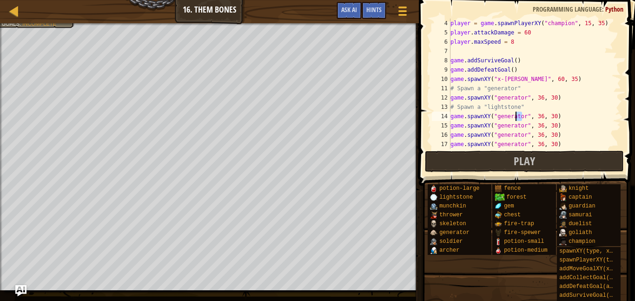
click at [517, 118] on div "player = game . spawnPlayerXY ( "champion" , 15 , 35 ) player . attackDamage = …" at bounding box center [534, 93] width 172 height 149
click at [524, 117] on div "player = game . spawnPlayerXY ( "champion" , 15 , 35 ) player . attackDamage = …" at bounding box center [534, 93] width 172 height 149
drag, startPoint x: 524, startPoint y: 117, endPoint x: 495, endPoint y: 114, distance: 29.4
click at [495, 114] on div "player = game . spawnPlayerXY ( "champion" , 15 , 35 ) player . attackDamage = …" at bounding box center [534, 93] width 172 height 149
drag, startPoint x: 484, startPoint y: 107, endPoint x: 526, endPoint y: 107, distance: 42.8
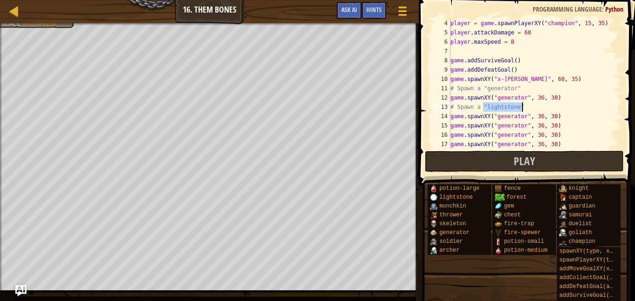
click at [526, 107] on div "player = game . spawnPlayerXY ( "champion" , 15 , 35 ) player . attackDamage = …" at bounding box center [534, 93] width 172 height 149
drag, startPoint x: 528, startPoint y: 113, endPoint x: 491, endPoint y: 116, distance: 37.2
click at [491, 116] on div "player = game . spawnPlayerXY ( "champion" , 15 , 35 ) player . attackDamage = …" at bounding box center [534, 93] width 172 height 149
paste textarea ""lightstone"
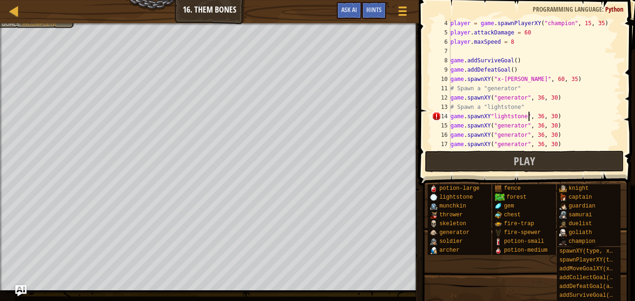
click at [489, 116] on div "player = game . spawnPlayerXY ( "champion" , 15 , 35 ) player . attackDamage = …" at bounding box center [534, 93] width 172 height 149
drag, startPoint x: 528, startPoint y: 124, endPoint x: 492, endPoint y: 124, distance: 36.2
click at [492, 124] on div "player = game . spawnPlayerXY ( "champion" , 15 , 35 ) player . attackDamage = …" at bounding box center [534, 93] width 172 height 149
paste textarea "lightstone"
drag, startPoint x: 528, startPoint y: 133, endPoint x: 493, endPoint y: 133, distance: 35.3
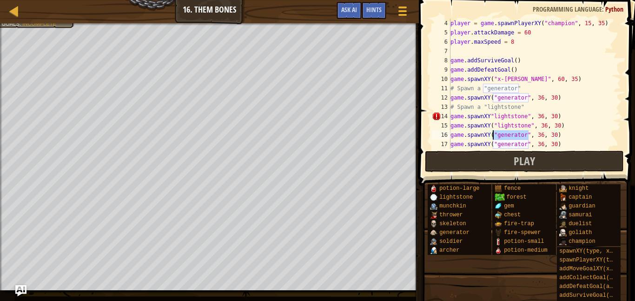
click at [493, 133] on div "player = game . spawnPlayerXY ( "champion" , 15 , 35 ) player . attackDamage = …" at bounding box center [534, 93] width 172 height 149
paste textarea "lightstone"
drag, startPoint x: 529, startPoint y: 144, endPoint x: 492, endPoint y: 142, distance: 36.7
click at [492, 142] on div "player = game . spawnPlayerXY ( "champion" , 15 , 35 ) player . attackDamage = …" at bounding box center [534, 93] width 172 height 149
paste textarea "lightstone"
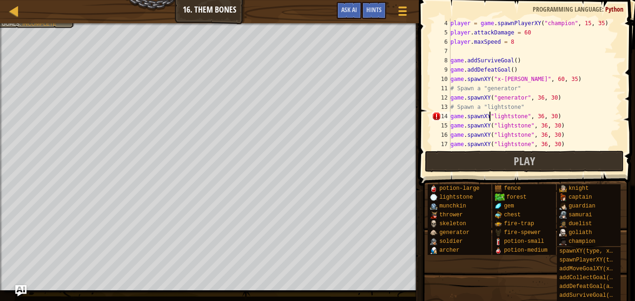
click at [490, 115] on div "player = game . spawnPlayerXY ( "champion" , 15 , 35 ) player . attackDamage = …" at bounding box center [534, 93] width 172 height 149
click at [558, 118] on div "player = game . spawnPlayerXY ( "champion" , 15 , 35 ) player . attackDamage = …" at bounding box center [534, 93] width 172 height 149
click at [558, 126] on div "player = game . spawnPlayerXY ( "champion" , 15 , 35 ) player . attackDamage = …" at bounding box center [534, 93] width 172 height 149
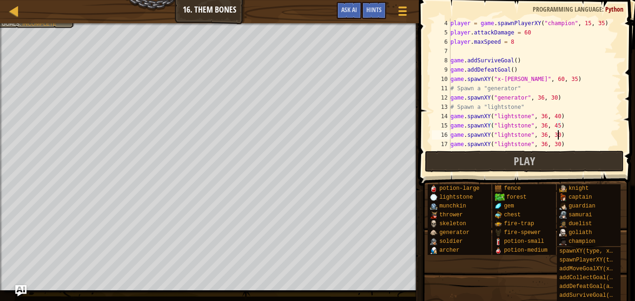
click at [559, 134] on div "player = game . spawnPlayerXY ( "champion" , 15 , 35 ) player . attackDamage = …" at bounding box center [534, 93] width 172 height 149
click at [559, 145] on div "player = game . spawnPlayerXY ( "champion" , 15 , 35 ) player . attackDamage = …" at bounding box center [534, 93] width 172 height 149
click at [583, 156] on button "Play" at bounding box center [524, 161] width 199 height 21
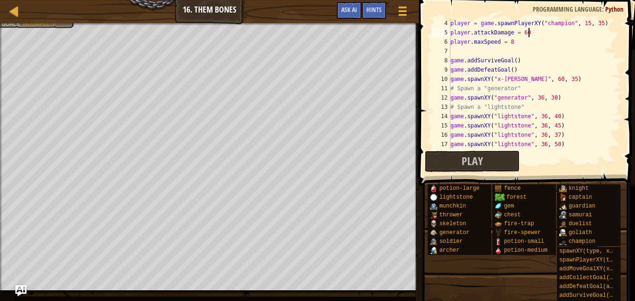
click at [534, 29] on div "player = game . spawnPlayerXY ( "champion" , 15 , 35 ) player . attackDamage = …" at bounding box center [534, 93] width 172 height 149
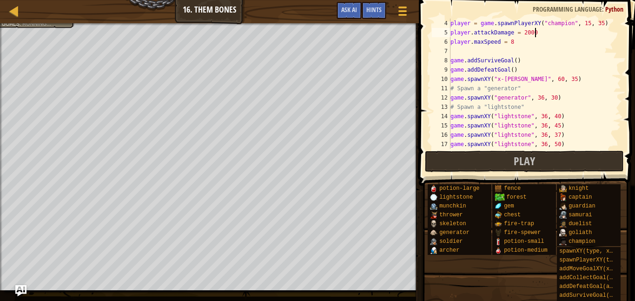
scroll to position [4, 12]
click at [522, 151] on button "Play" at bounding box center [524, 161] width 199 height 21
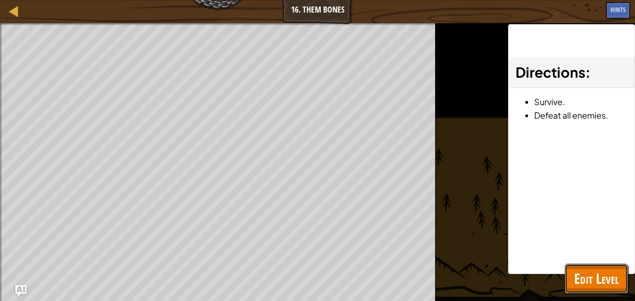
click at [605, 280] on span "Edit Level" at bounding box center [596, 278] width 45 height 19
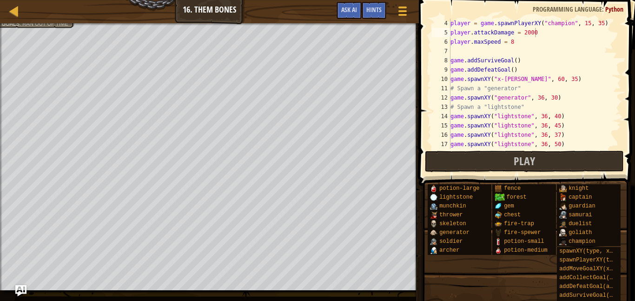
click at [540, 33] on div "player = game . spawnPlayerXY ( "champion" , 15 , 35 ) player . attackDamage = …" at bounding box center [534, 93] width 172 height 149
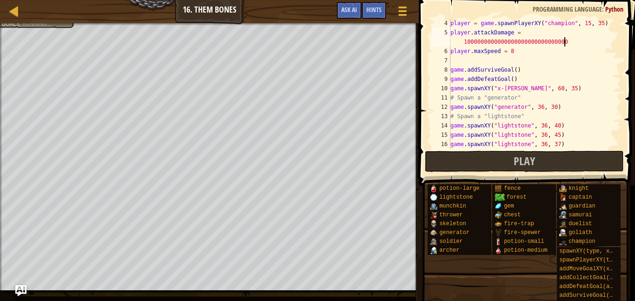
scroll to position [4, 24]
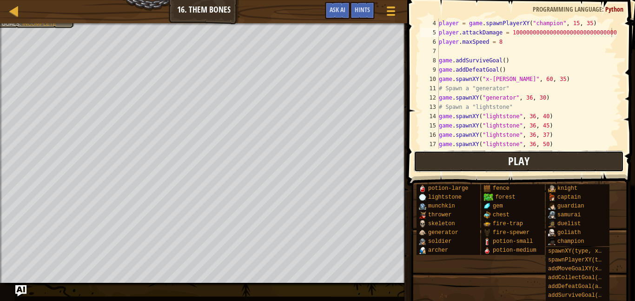
click at [534, 161] on button "Play" at bounding box center [519, 161] width 210 height 21
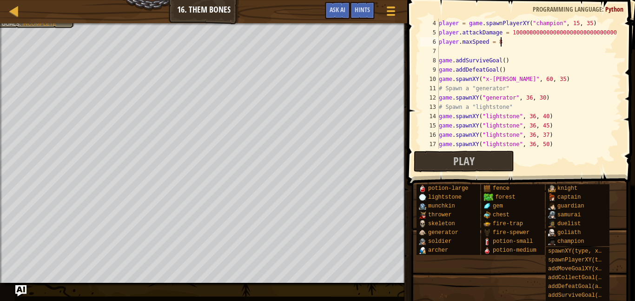
click at [504, 41] on div "player = game . spawnPlayerXY ( "champion" , 15 , 35 ) player . attackDamage = …" at bounding box center [529, 93] width 184 height 149
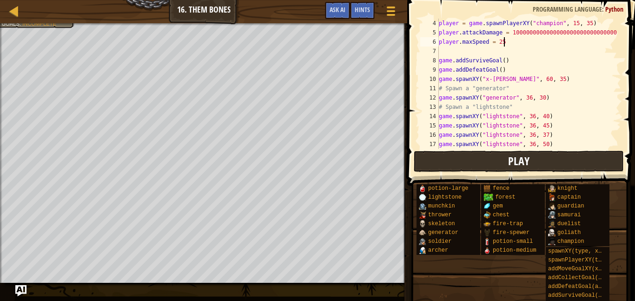
type textarea "player.maxSpeed = 25"
click at [552, 164] on button "Play" at bounding box center [519, 161] width 210 height 21
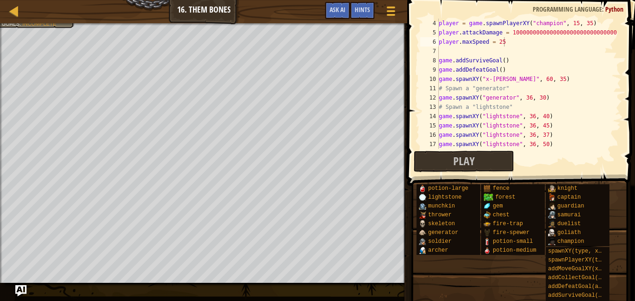
click at [447, 53] on div "player = game . spawnPlayerXY ( "champion" , 15 , 35 ) player . attackDamage = …" at bounding box center [529, 93] width 184 height 149
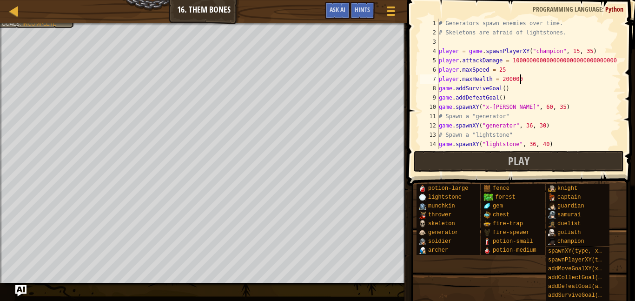
scroll to position [46, 0]
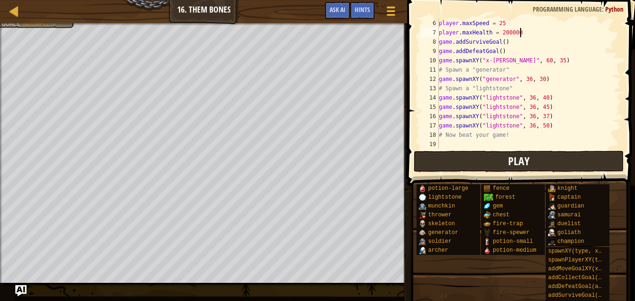
type textarea "player.maxHealth = 200000"
click at [535, 160] on button "Play" at bounding box center [519, 161] width 210 height 21
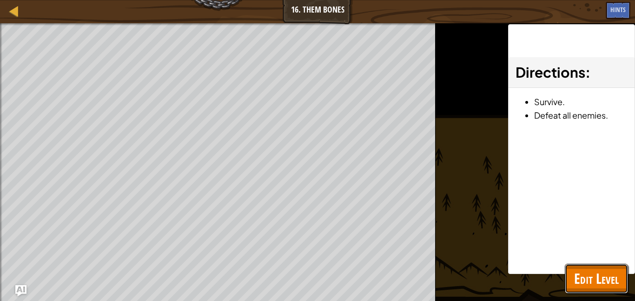
click at [581, 283] on span "Edit Level" at bounding box center [596, 278] width 45 height 19
